Goal: Task Accomplishment & Management: Manage account settings

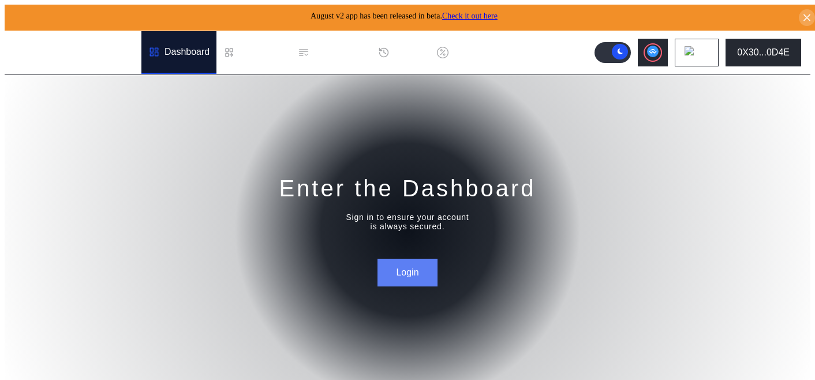
click at [387, 269] on button "Login" at bounding box center [407, 273] width 59 height 28
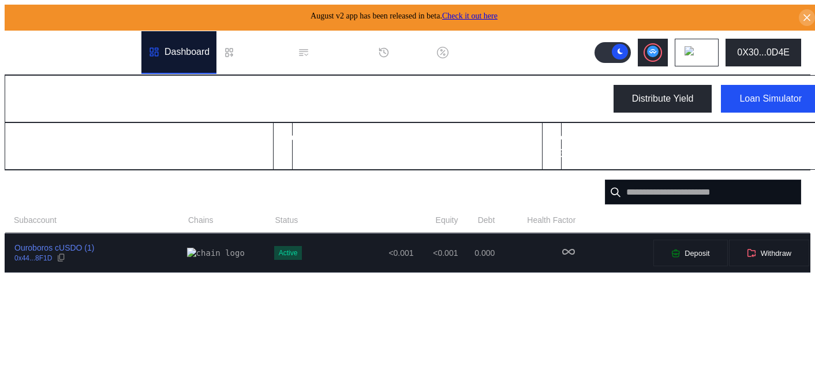
click at [339, 255] on td "<0.001" at bounding box center [365, 253] width 98 height 38
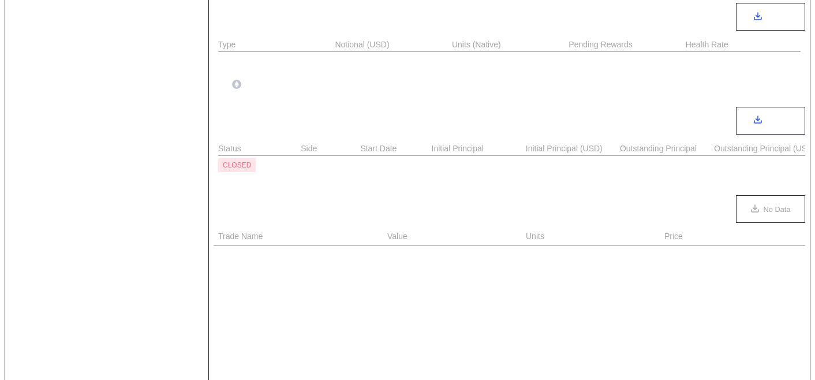
select select "*"
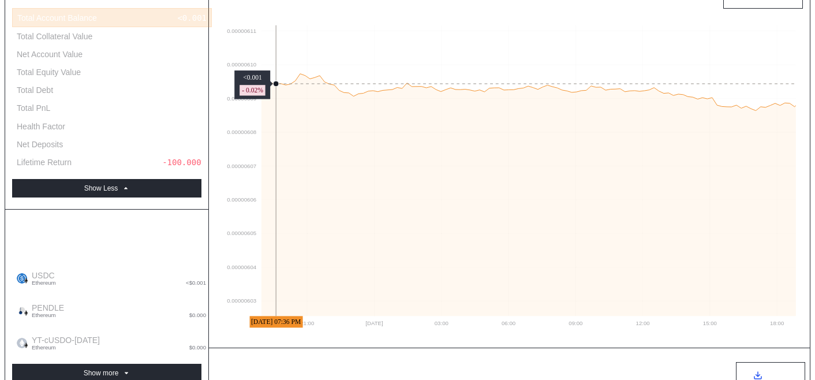
scroll to position [175, 0]
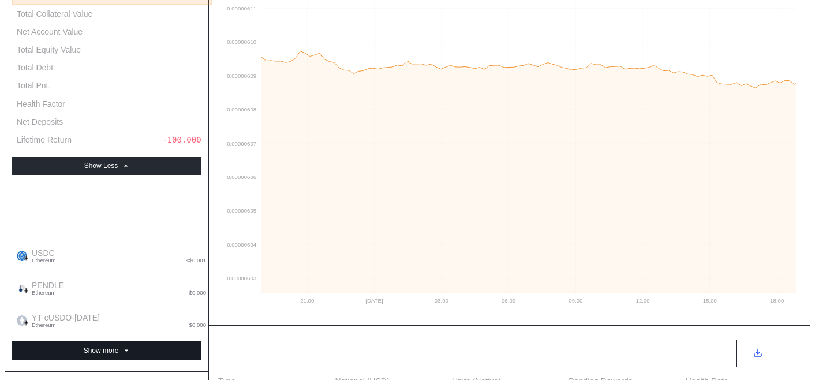
click at [116, 341] on button "Show more" at bounding box center [106, 350] width 189 height 18
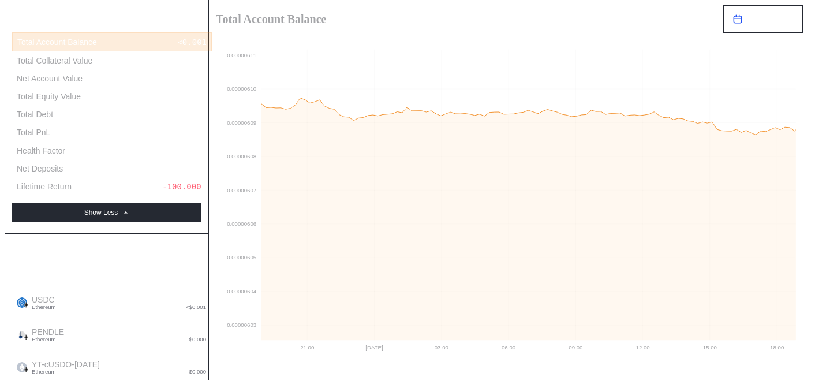
scroll to position [0, 0]
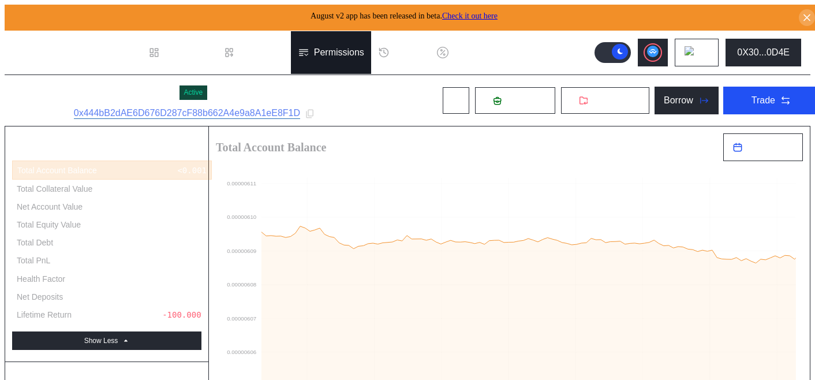
click at [352, 37] on div "Permissions" at bounding box center [331, 52] width 80 height 43
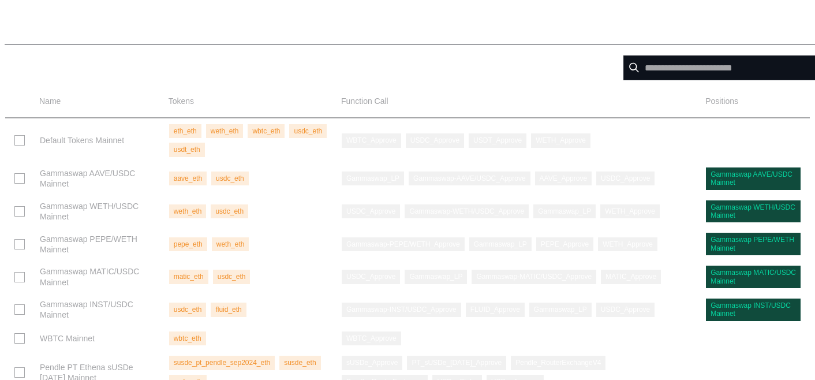
scroll to position [120, 0]
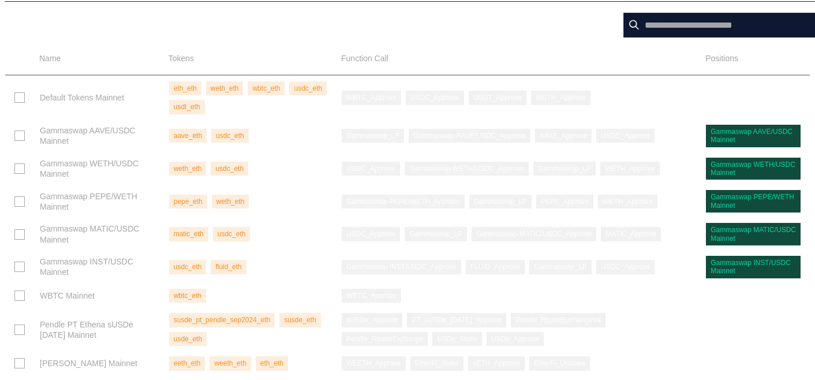
click at [637, 17] on input "text" at bounding box center [721, 25] width 196 height 25
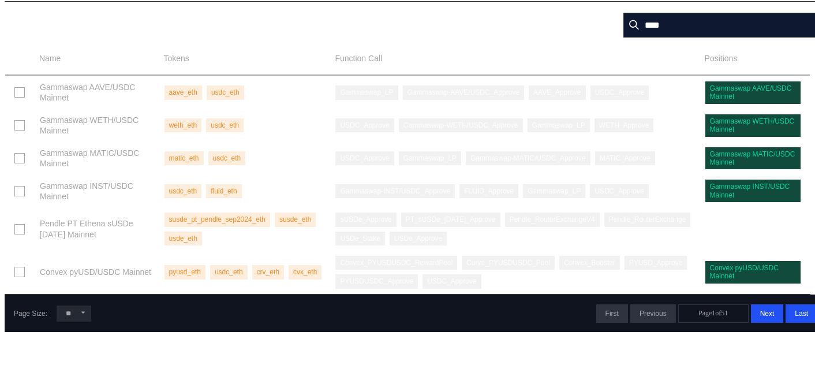
scroll to position [20, 0]
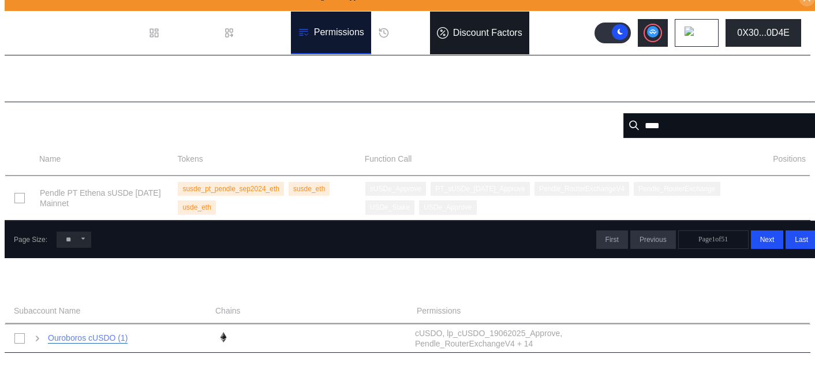
type input "****"
click at [498, 12] on div "Discount Factors" at bounding box center [479, 33] width 99 height 43
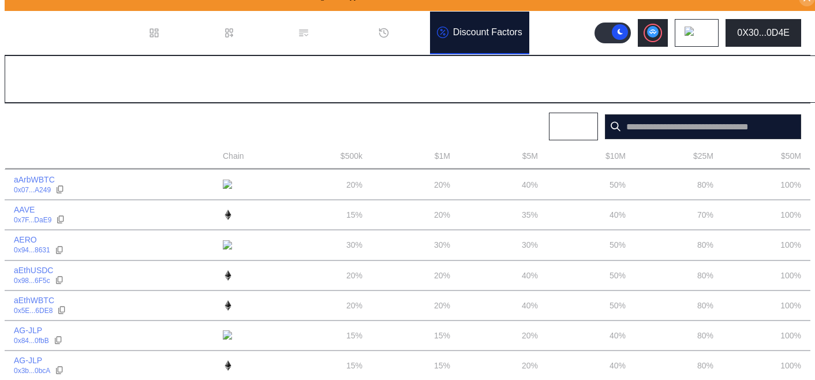
click at [694, 129] on input "text" at bounding box center [703, 126] width 196 height 25
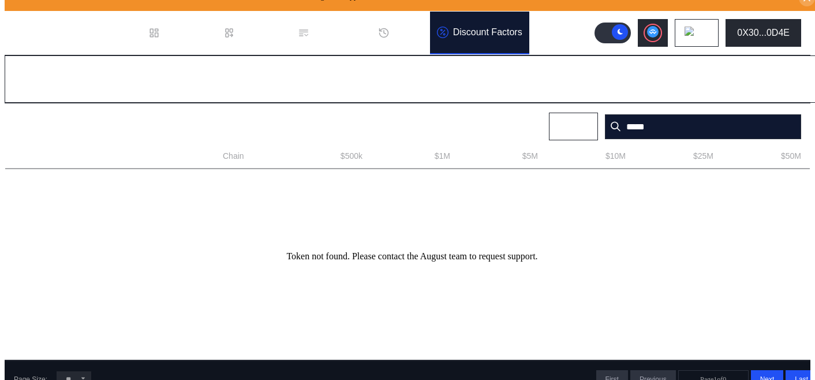
type input "****"
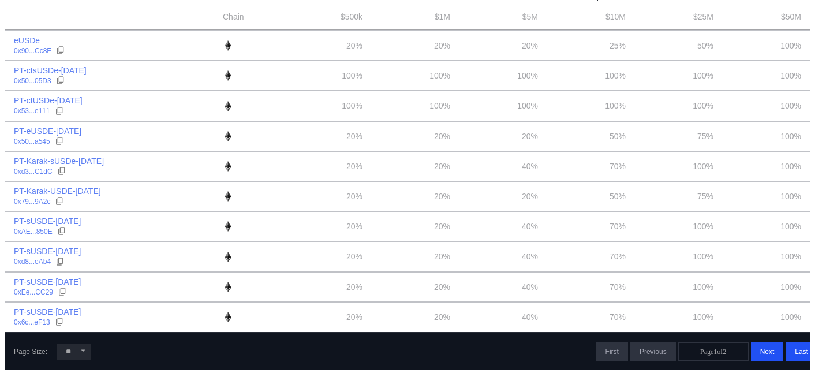
scroll to position [124, 0]
